Goal: Task Accomplishment & Management: Complete application form

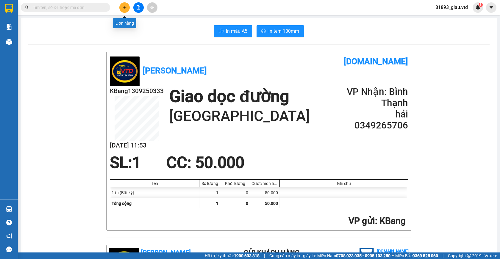
click at [126, 10] on button at bounding box center [124, 7] width 10 height 10
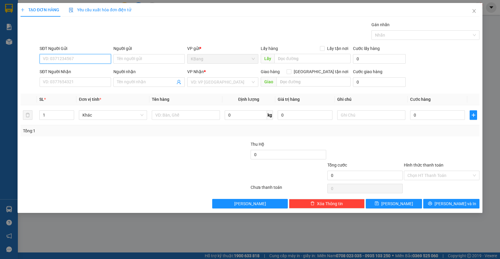
drag, startPoint x: 73, startPoint y: 59, endPoint x: 82, endPoint y: 54, distance: 11.0
click at [73, 59] on input "SĐT Người Gửi" at bounding box center [75, 59] width 71 height 10
type input "0985399634"
click at [283, 61] on input "text" at bounding box center [312, 59] width 76 height 10
type input "bình sương"
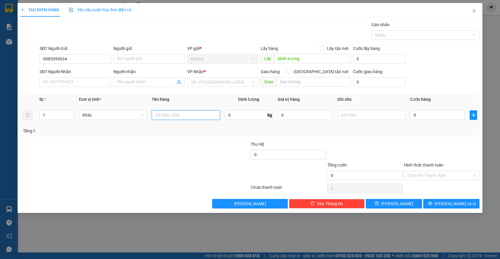
click at [175, 118] on input "text" at bounding box center [186, 115] width 68 height 10
type input "giấy tờ"
type input "4"
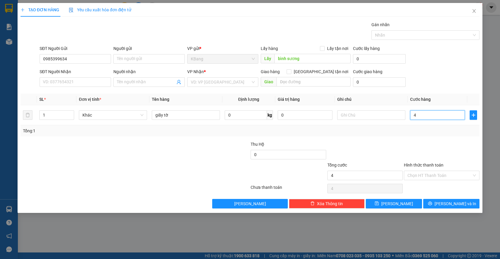
type input "40"
type input "400"
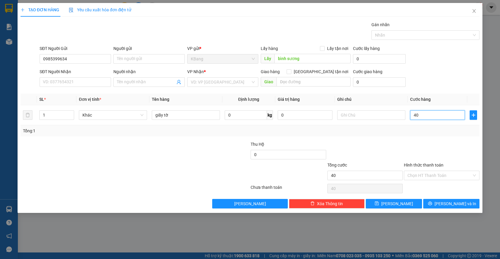
type input "400"
type input "4.000"
type input "40.000"
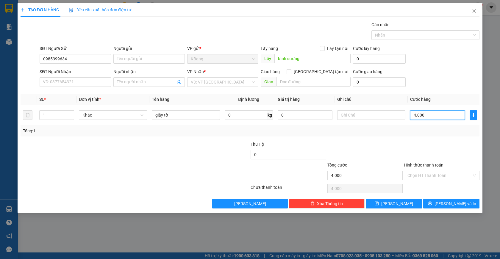
type input "40.000"
click at [400, 203] on button "[PERSON_NAME]" at bounding box center [394, 204] width 56 height 10
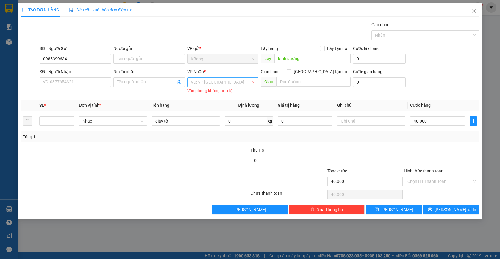
click at [210, 79] on input "search" at bounding box center [221, 82] width 60 height 9
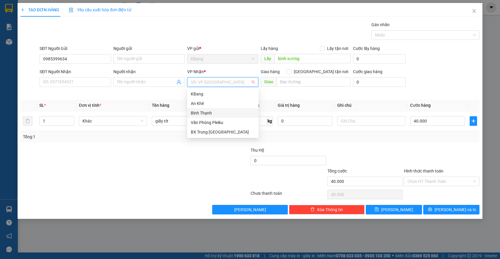
click at [202, 115] on div "Bình Thạnh" at bounding box center [223, 113] width 64 height 7
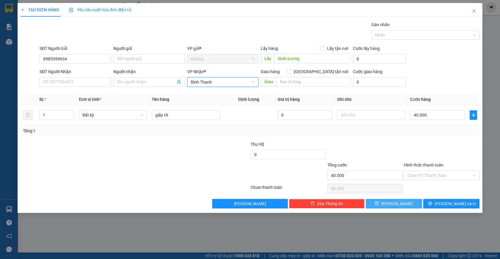
click at [405, 204] on button "[PERSON_NAME]" at bounding box center [394, 204] width 56 height 10
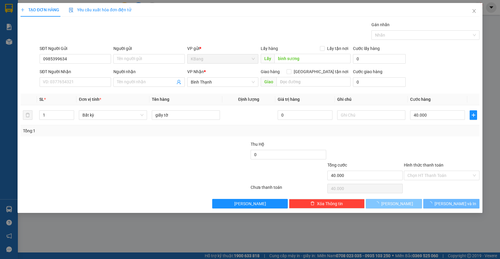
type input "0"
